Goal: Transaction & Acquisition: Purchase product/service

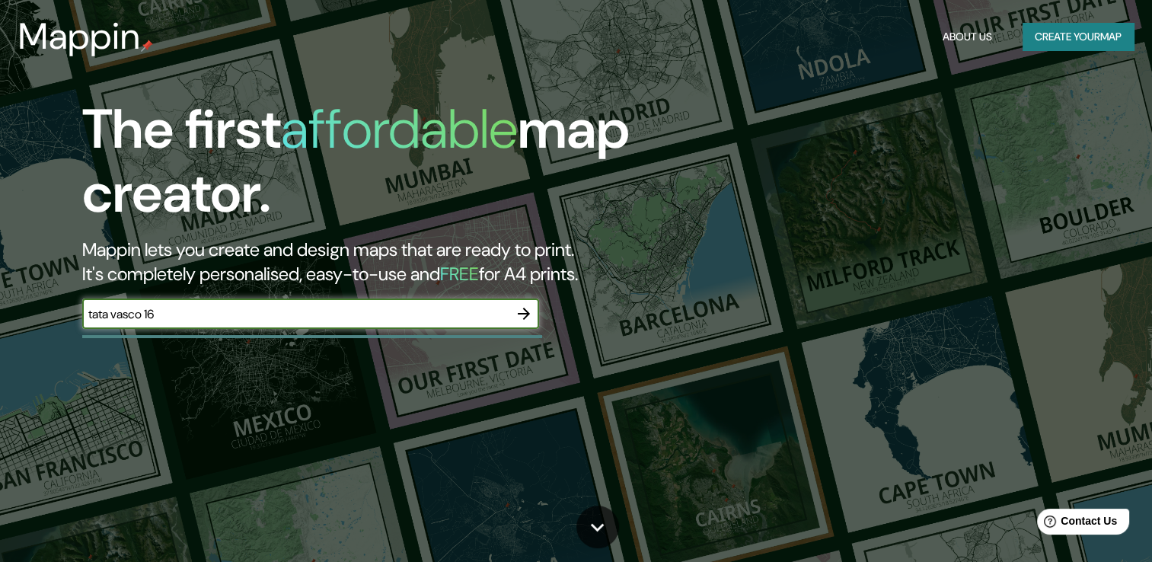
type input "tata vasco 16"
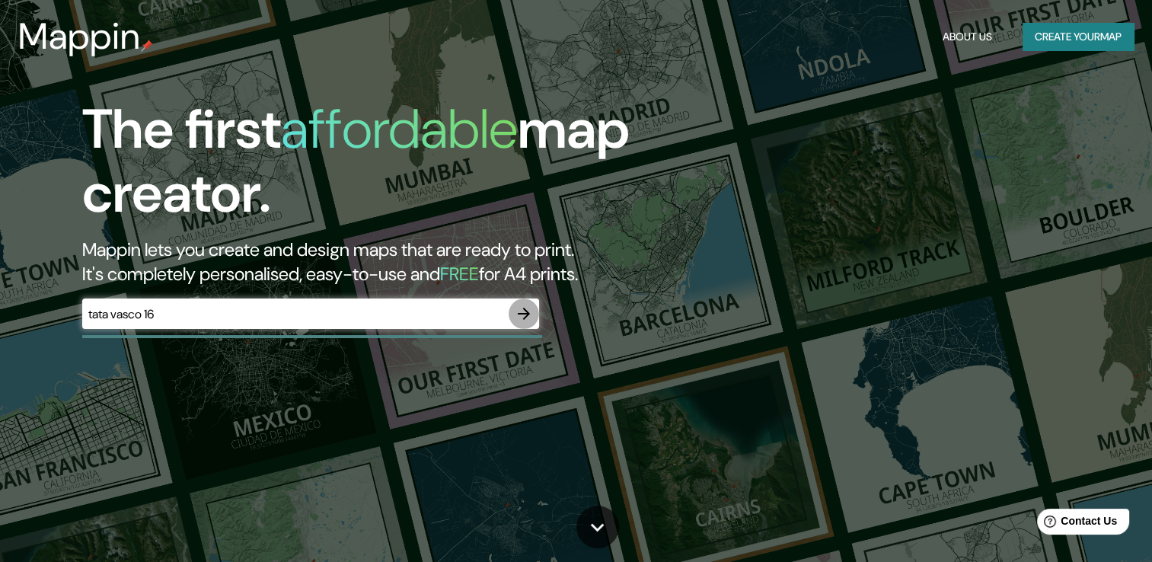
click at [527, 315] on icon "button" at bounding box center [524, 313] width 18 height 18
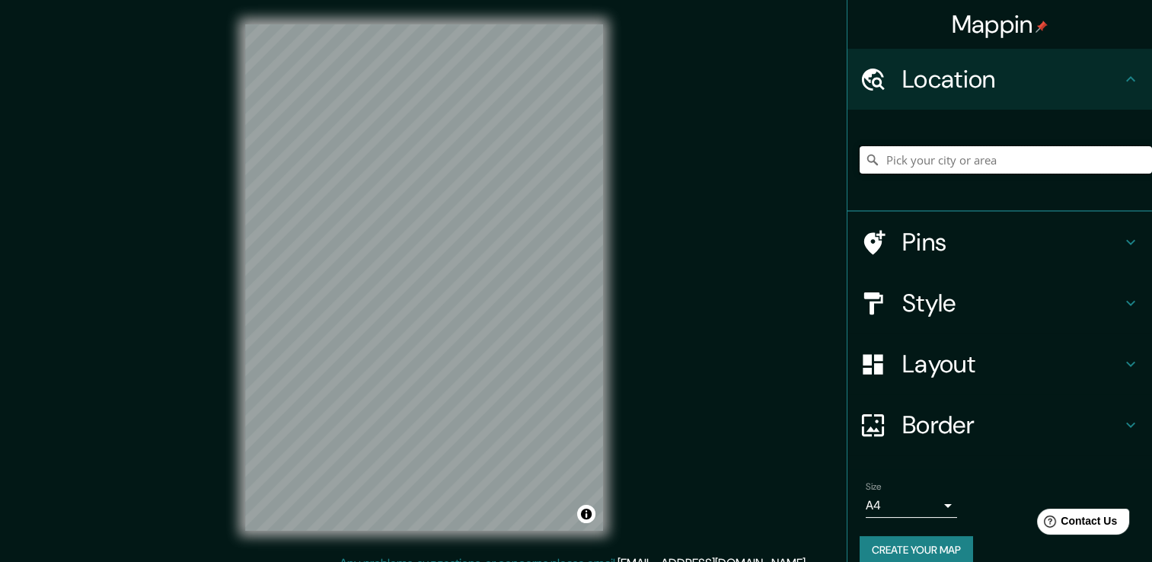
click at [972, 168] on input "Pick your city or area" at bounding box center [1005, 159] width 292 height 27
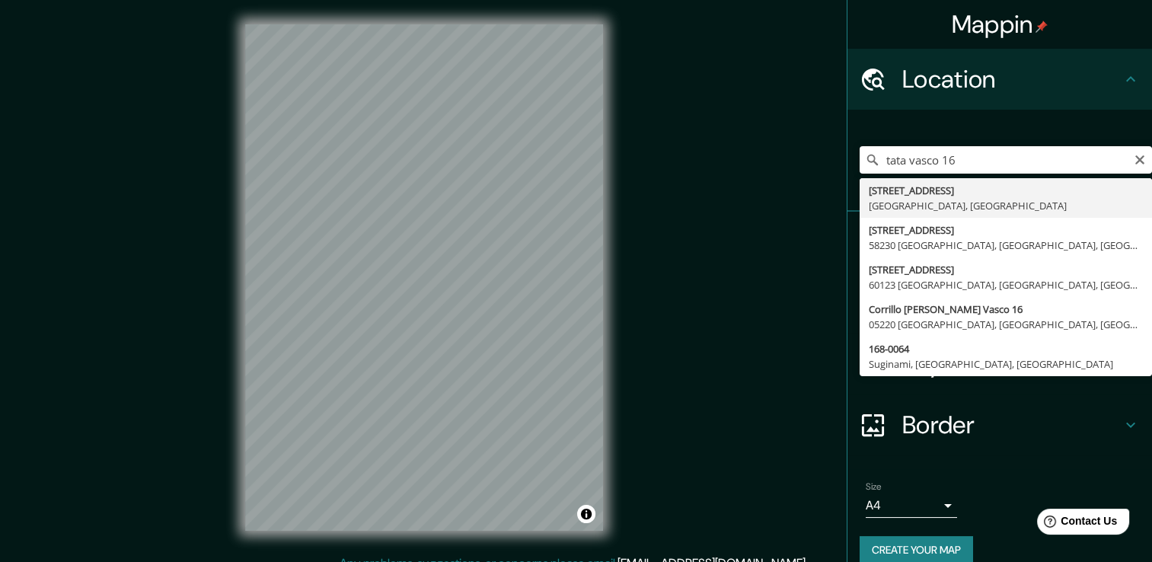
type input "[PERSON_NAME][STREET_ADDRESS]"
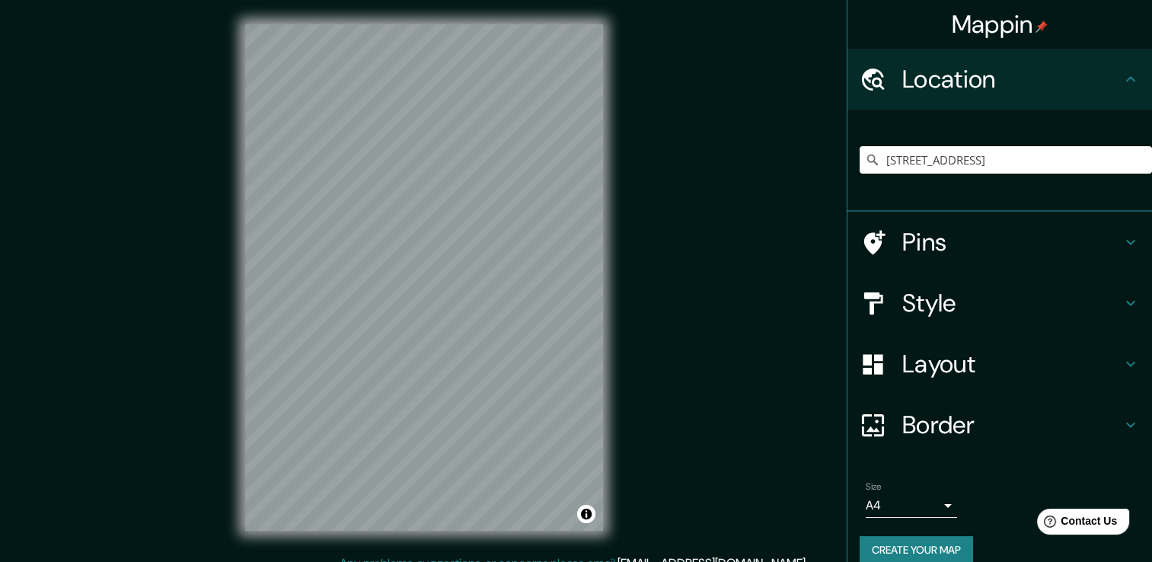
click at [910, 244] on h4 "Pins" at bounding box center [1011, 242] width 219 height 30
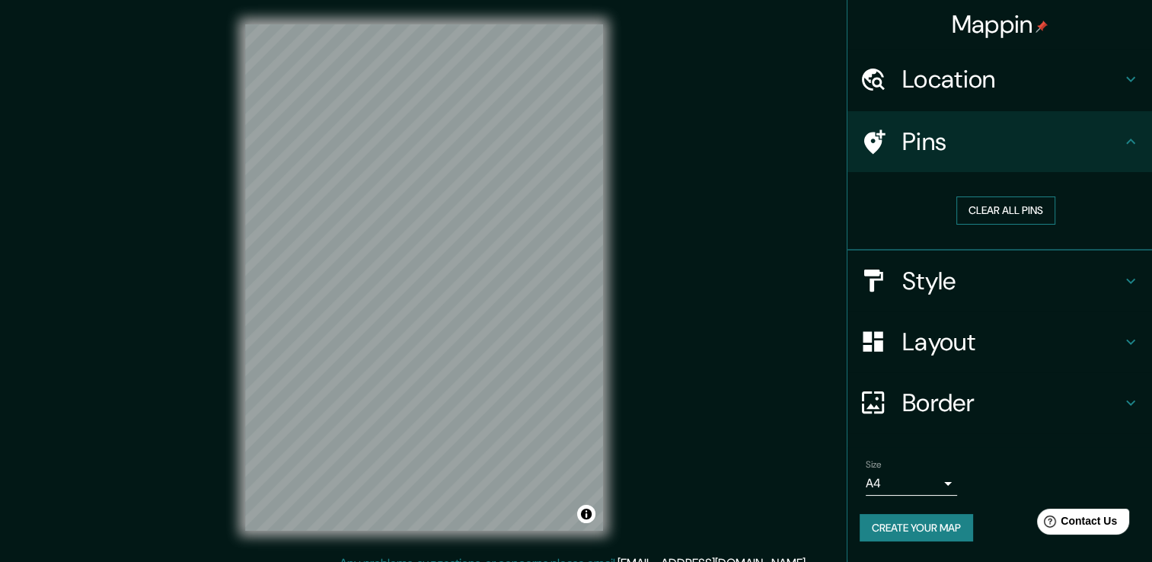
click at [989, 209] on button "Clear all pins" at bounding box center [1005, 210] width 99 height 28
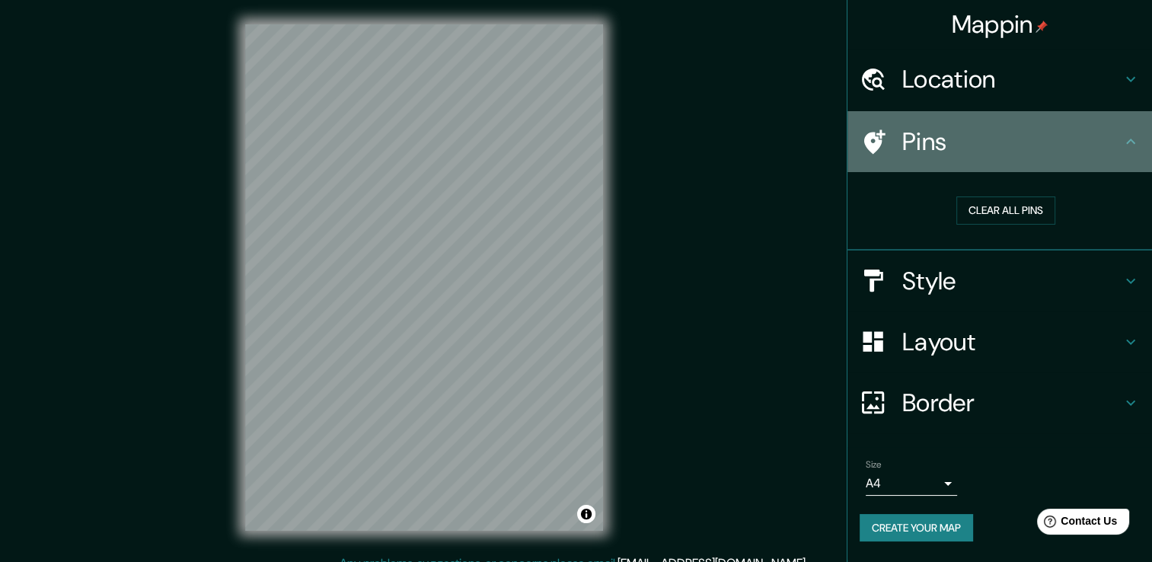
click at [907, 149] on h4 "Pins" at bounding box center [1011, 141] width 219 height 30
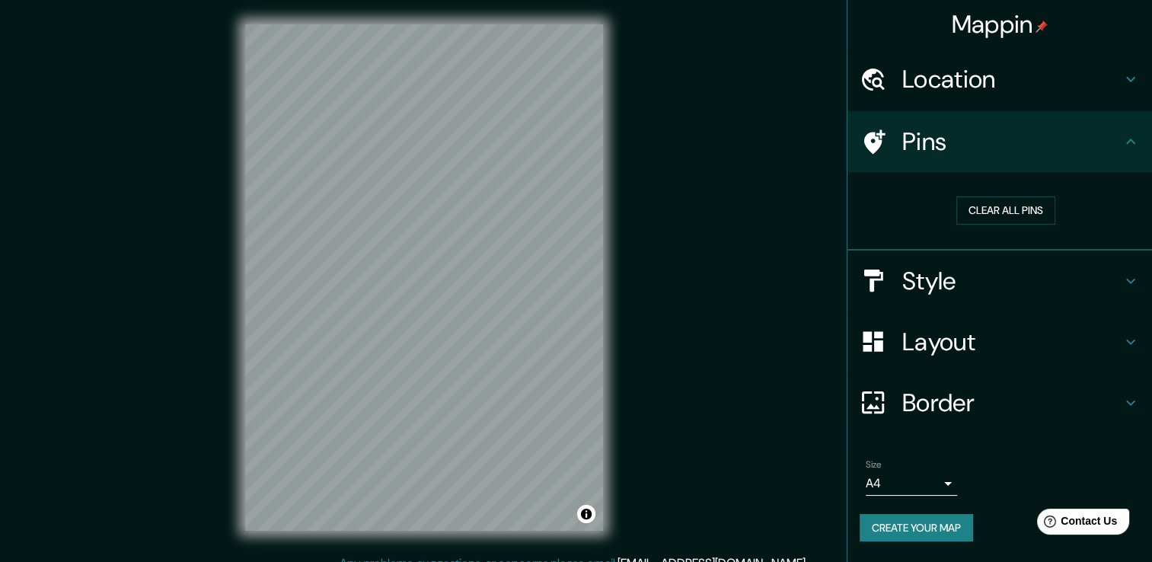
click at [933, 534] on button "Create your map" at bounding box center [915, 528] width 113 height 28
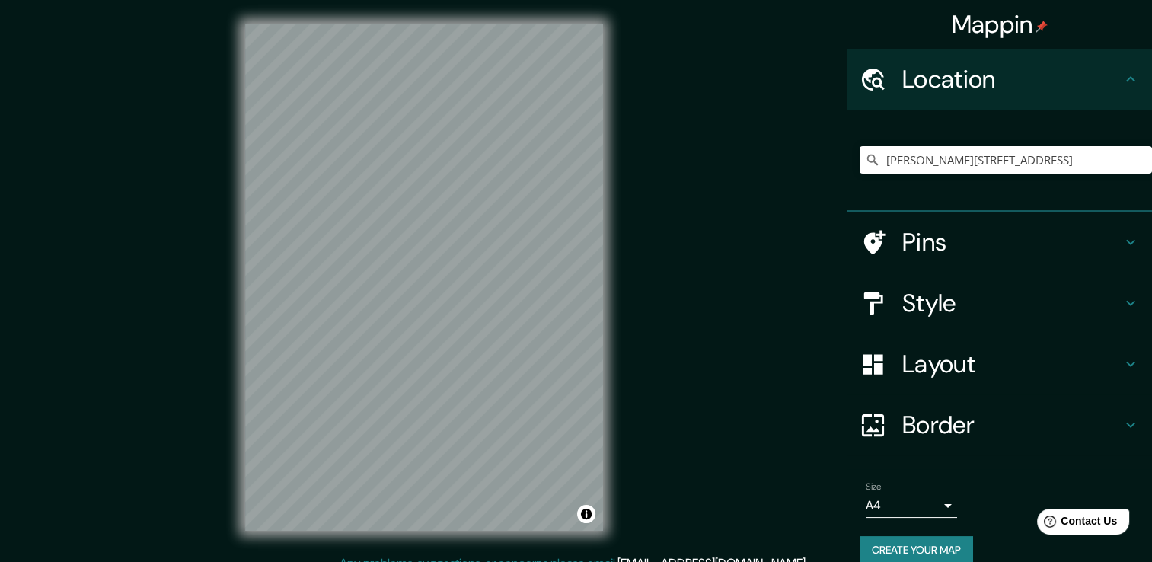
click at [979, 248] on h4 "Pins" at bounding box center [1011, 242] width 219 height 30
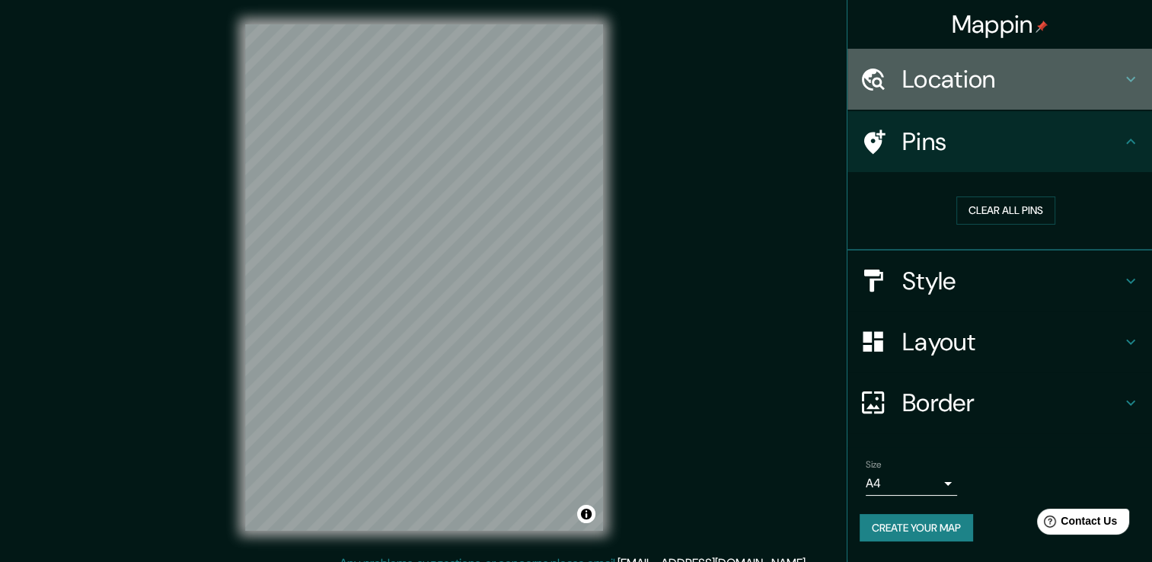
click at [965, 70] on h4 "Location" at bounding box center [1011, 79] width 219 height 30
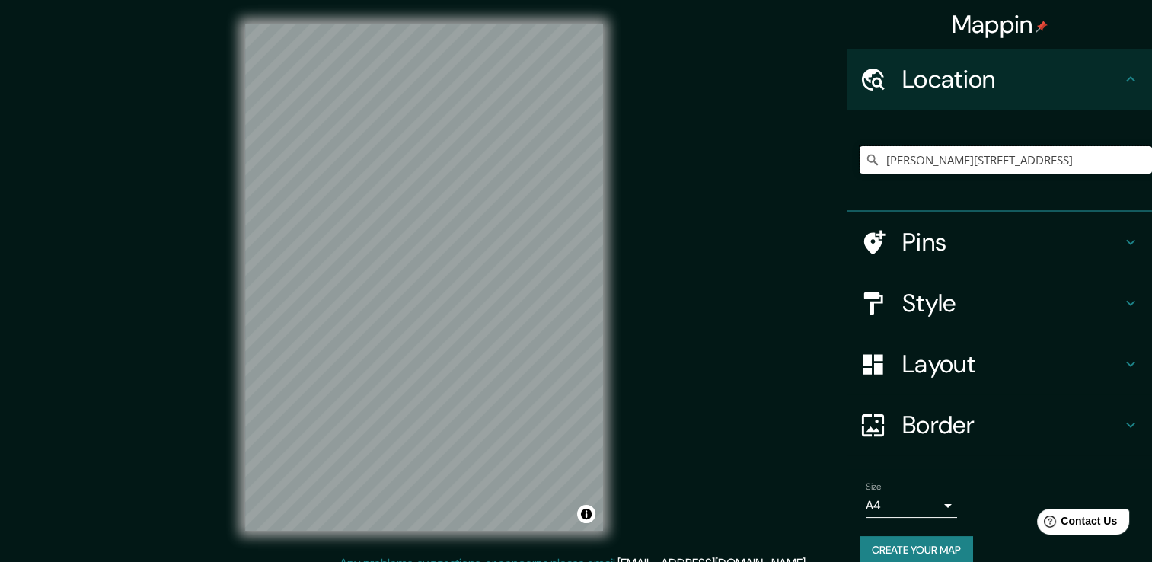
click at [1025, 161] on input "[PERSON_NAME][STREET_ADDRESS]" at bounding box center [1005, 159] width 292 height 27
click at [1123, 166] on input "[PERSON_NAME][STREET_ADDRESS]" at bounding box center [1005, 159] width 292 height 27
click at [1114, 158] on input "[PERSON_NAME][STREET_ADDRESS]" at bounding box center [1005, 159] width 292 height 27
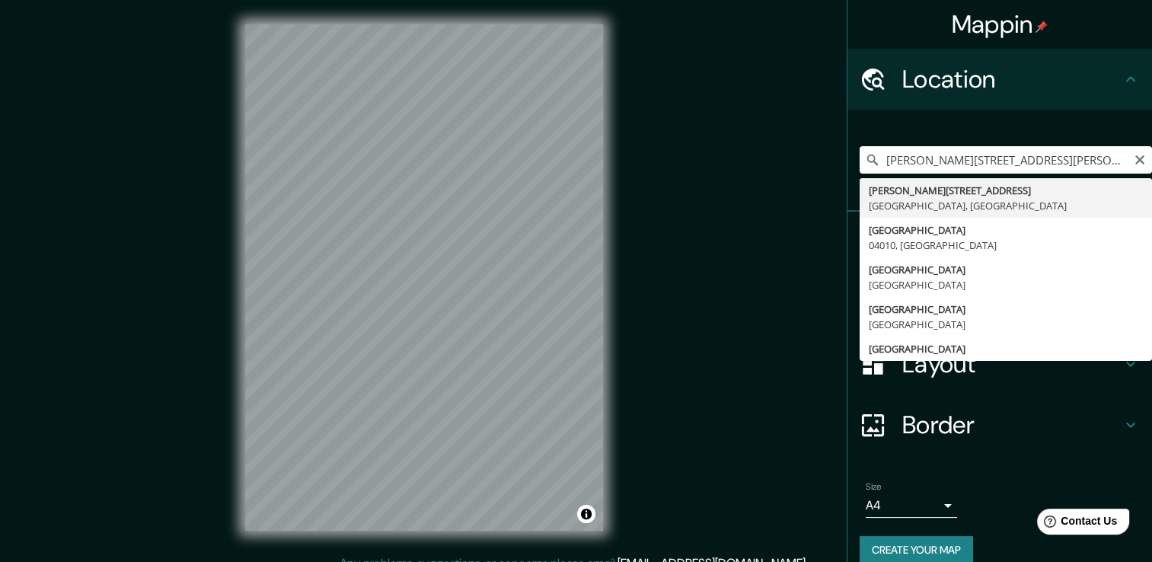
type input "[PERSON_NAME][STREET_ADDRESS]"
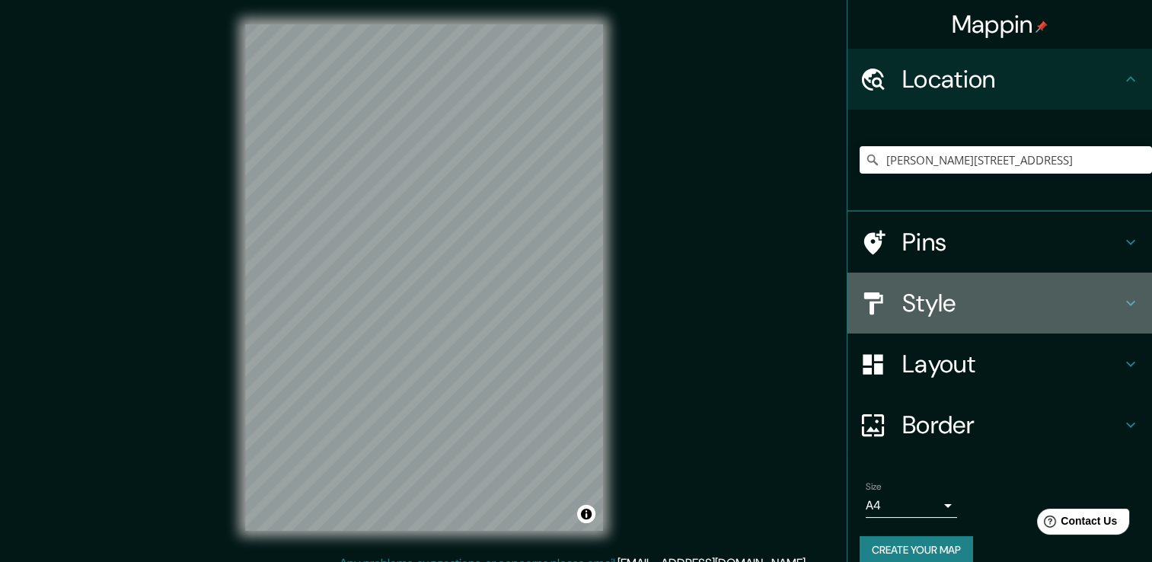
click at [935, 297] on h4 "Style" at bounding box center [1011, 303] width 219 height 30
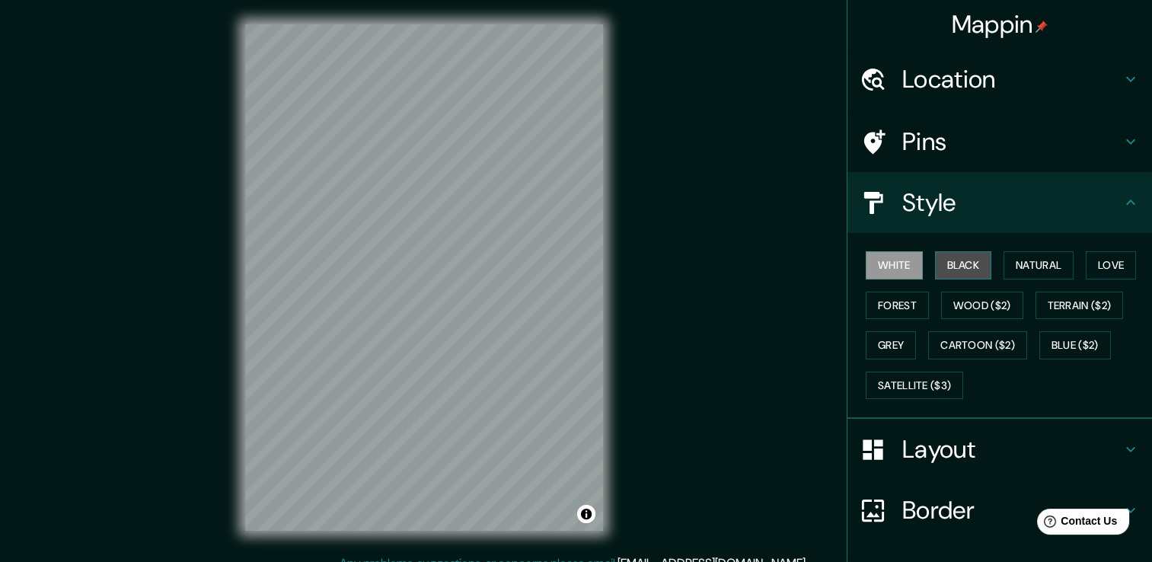
click at [957, 263] on button "Black" at bounding box center [963, 265] width 57 height 28
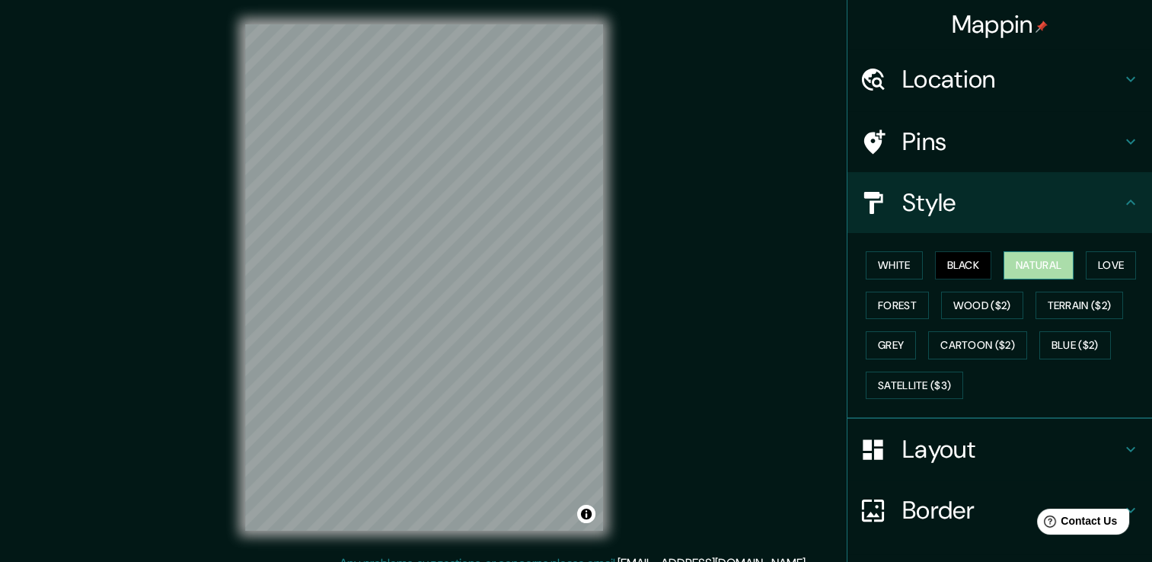
click at [1047, 260] on button "Natural" at bounding box center [1038, 265] width 70 height 28
click at [1094, 266] on button "Love" at bounding box center [1110, 265] width 50 height 28
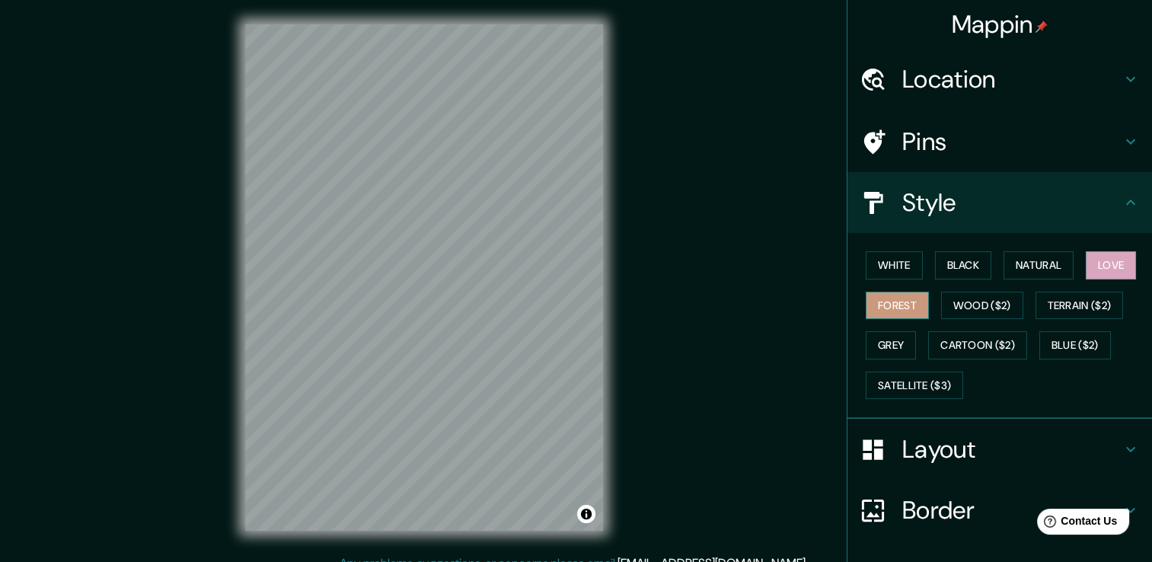
click at [904, 300] on button "Forest" at bounding box center [896, 306] width 63 height 28
click at [946, 304] on button "Wood ($2)" at bounding box center [982, 306] width 82 height 28
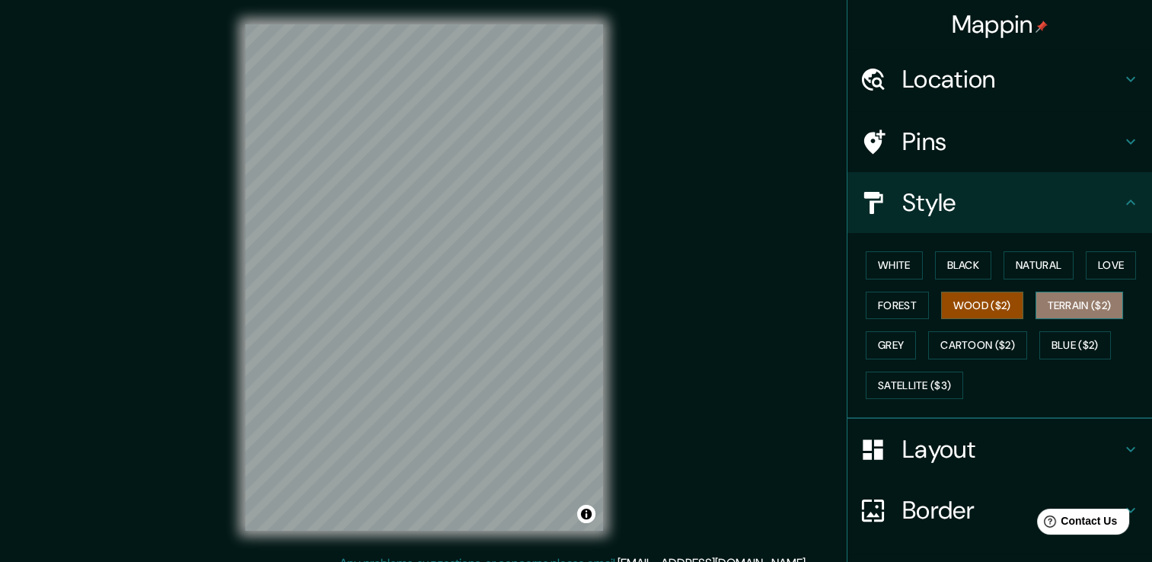
click at [1060, 301] on button "Terrain ($2)" at bounding box center [1079, 306] width 88 height 28
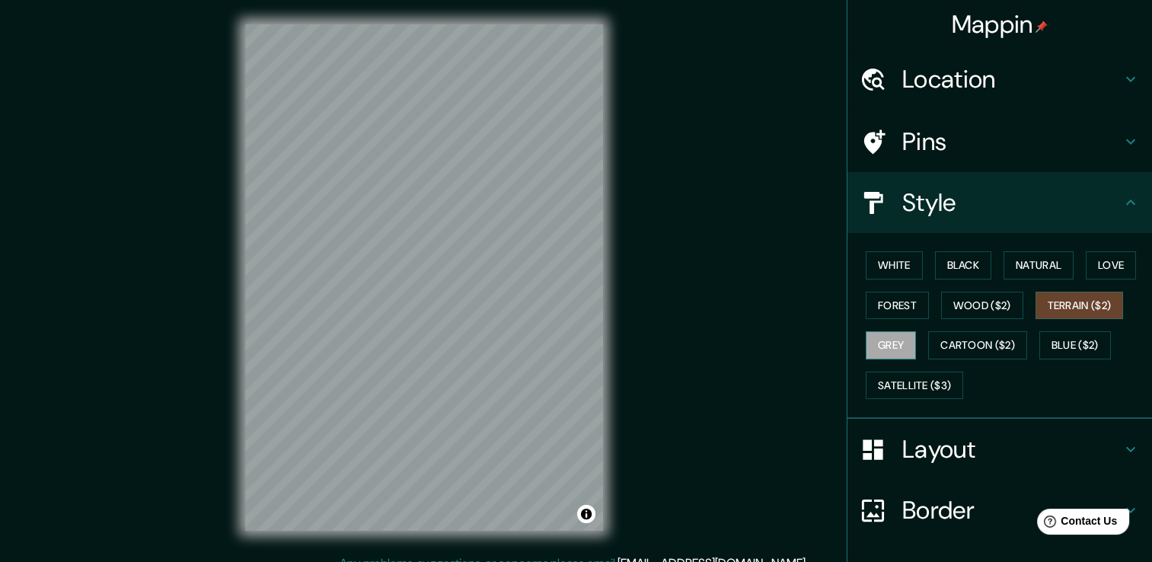
click at [887, 340] on button "Grey" at bounding box center [890, 345] width 50 height 28
click at [932, 333] on button "Cartoon ($2)" at bounding box center [977, 345] width 99 height 28
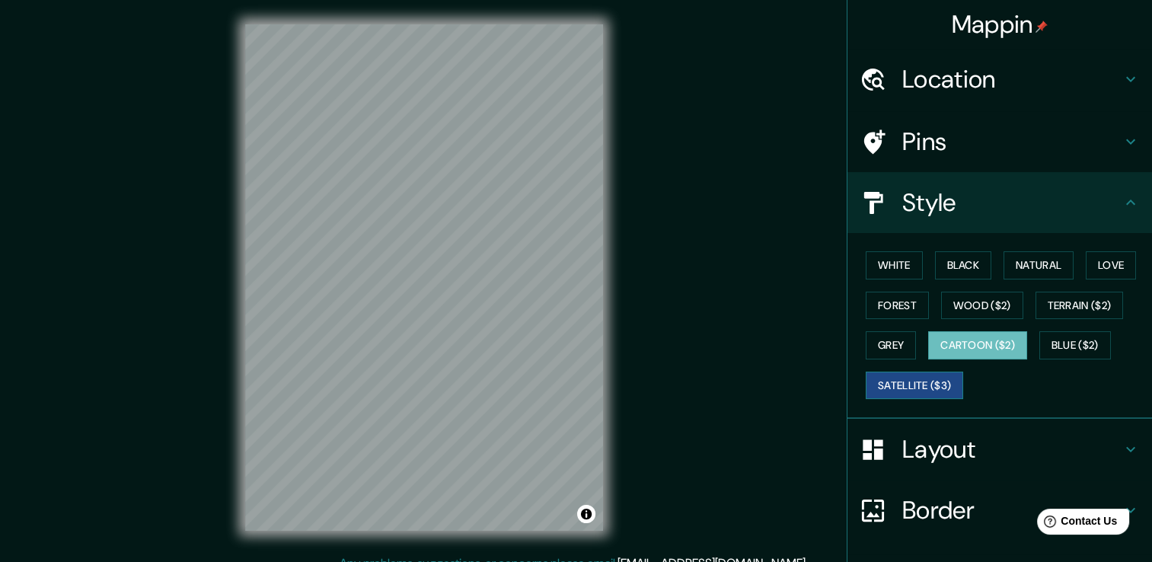
click at [926, 379] on button "Satellite ($3)" at bounding box center [913, 385] width 97 height 28
click at [904, 308] on button "Forest" at bounding box center [896, 306] width 63 height 28
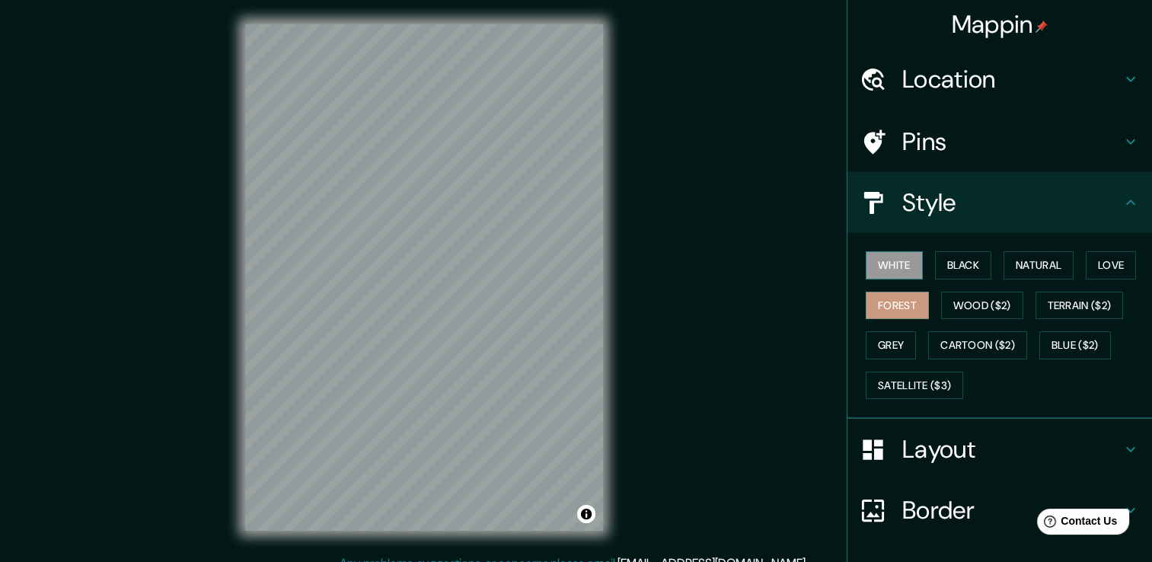
click at [894, 266] on button "White" at bounding box center [893, 265] width 57 height 28
click at [961, 273] on button "Black" at bounding box center [963, 265] width 57 height 28
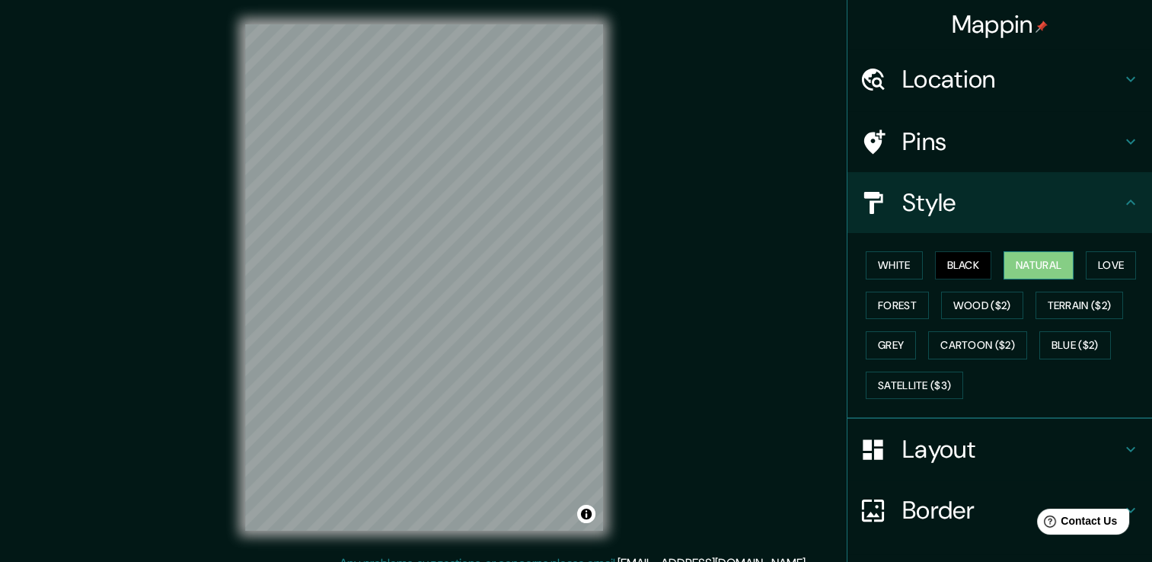
click at [1045, 264] on button "Natural" at bounding box center [1038, 265] width 70 height 28
